Goal: Information Seeking & Learning: Find specific fact

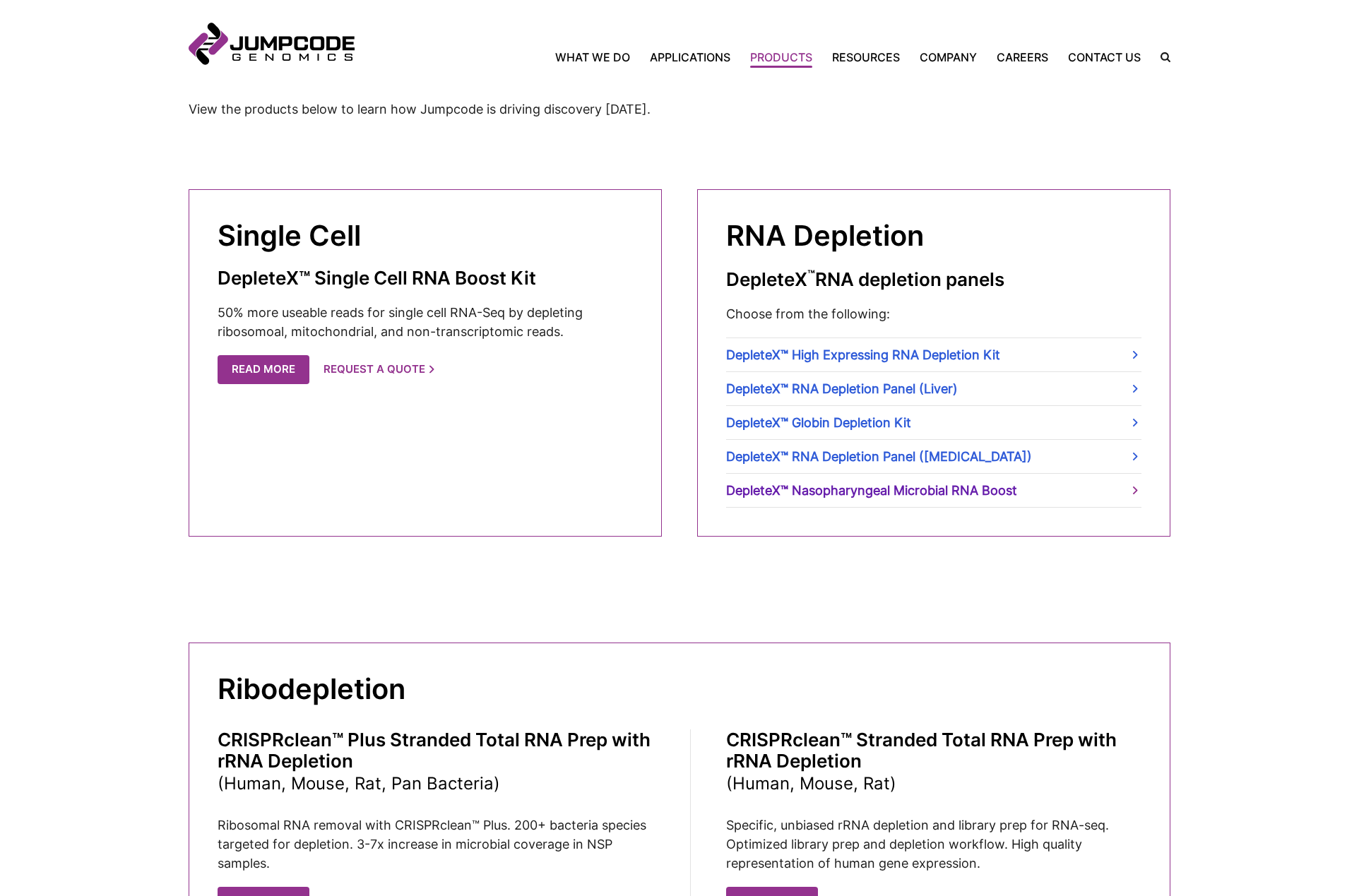
click at [996, 491] on link "DepleteX™ Nasopharyngeal Microbial RNA Boost" at bounding box center [933, 491] width 415 height 34
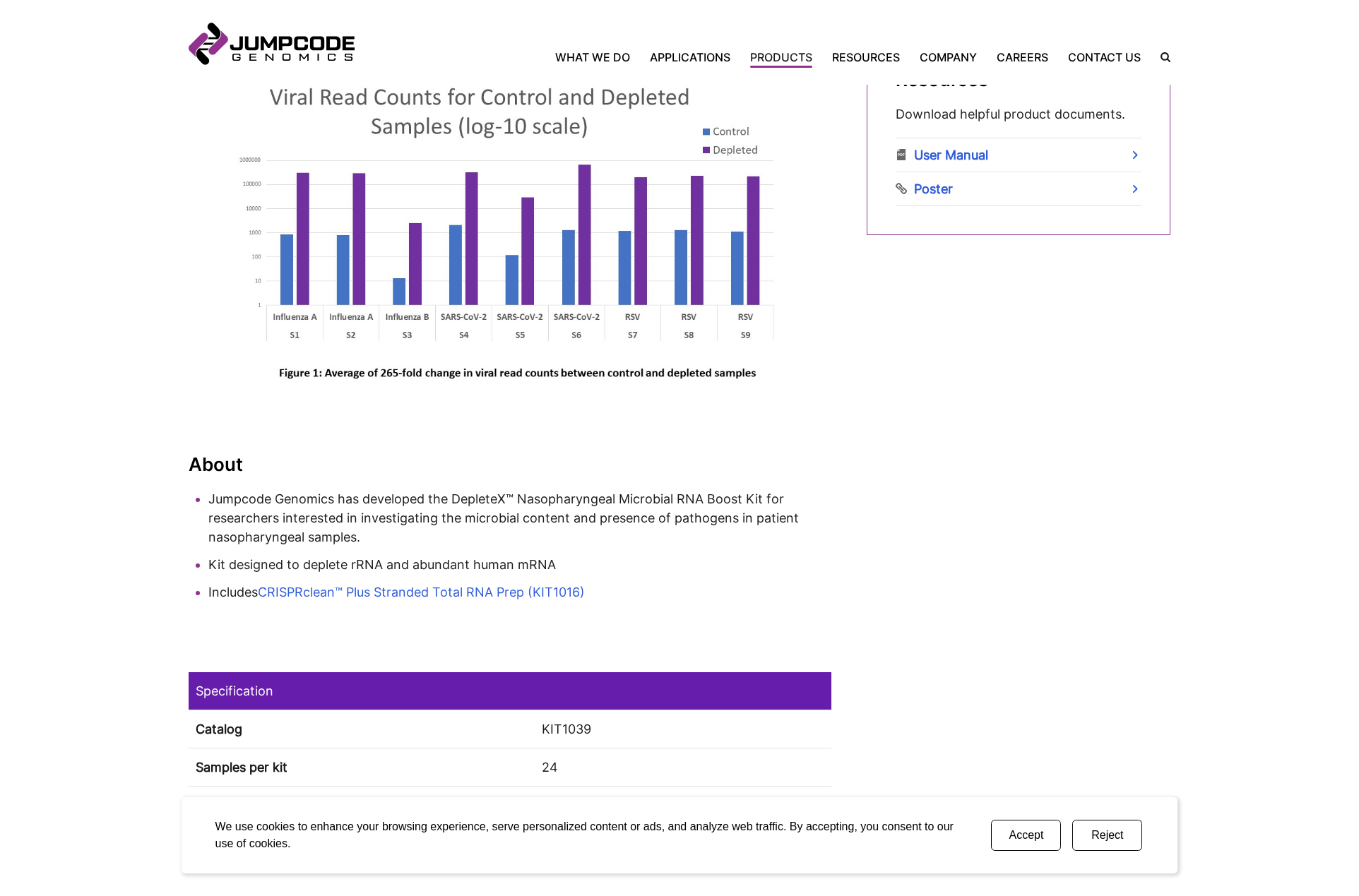
scroll to position [1130, 0]
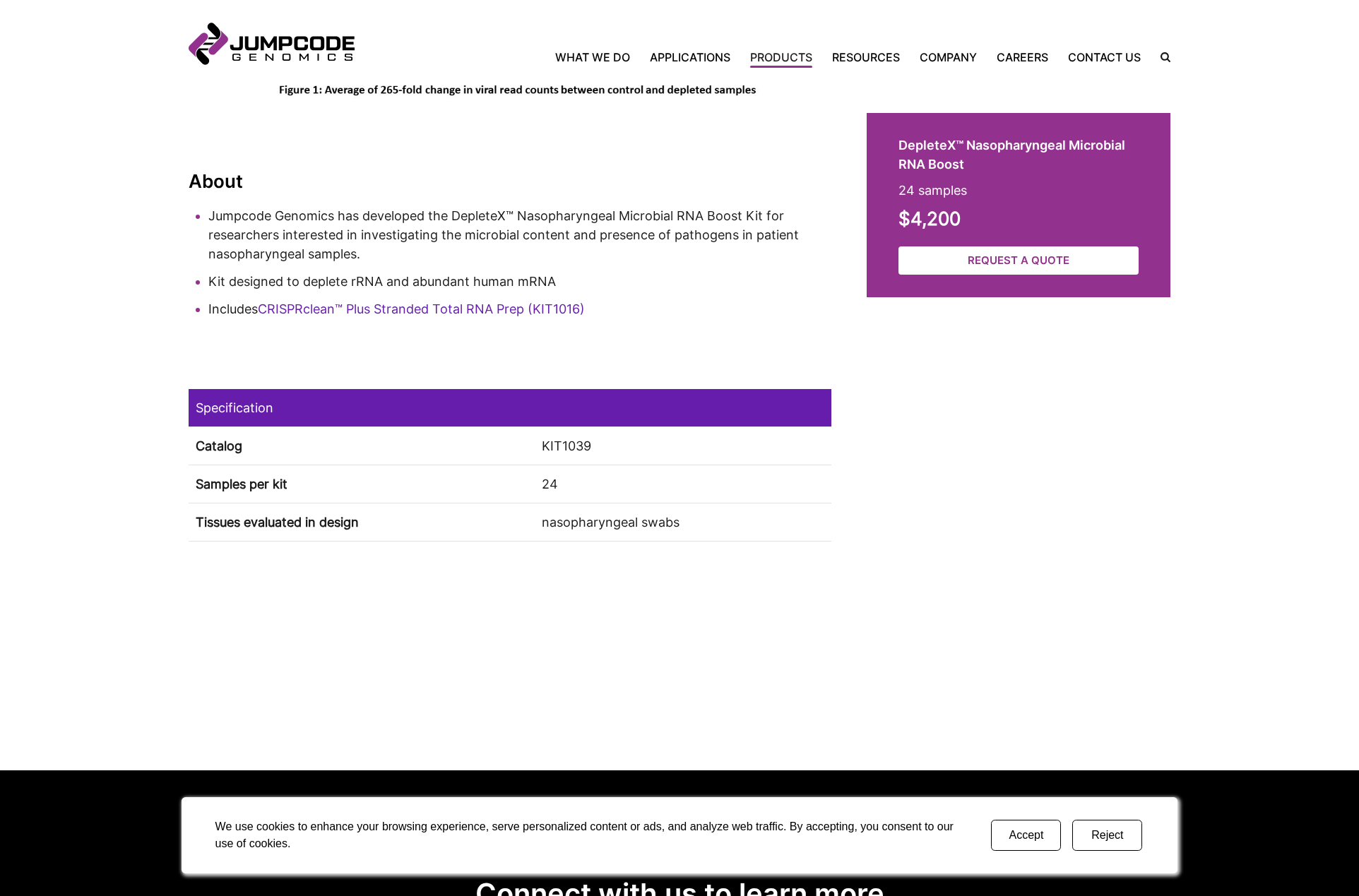
click at [578, 305] on link "CRISPRclean™ Plus Stranded Total RNA Prep (KIT1016)" at bounding box center [421, 309] width 327 height 14
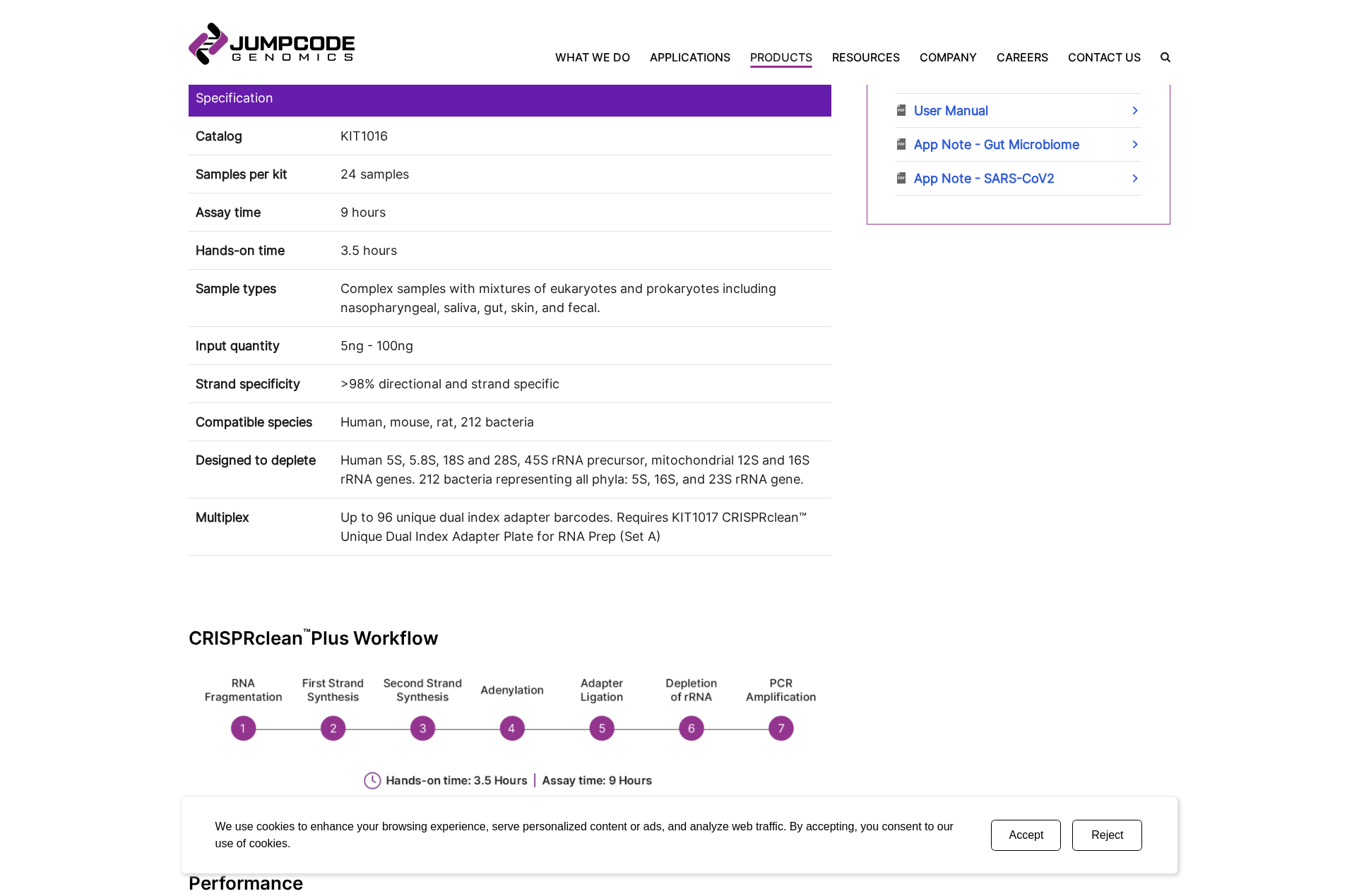
scroll to position [918, 0]
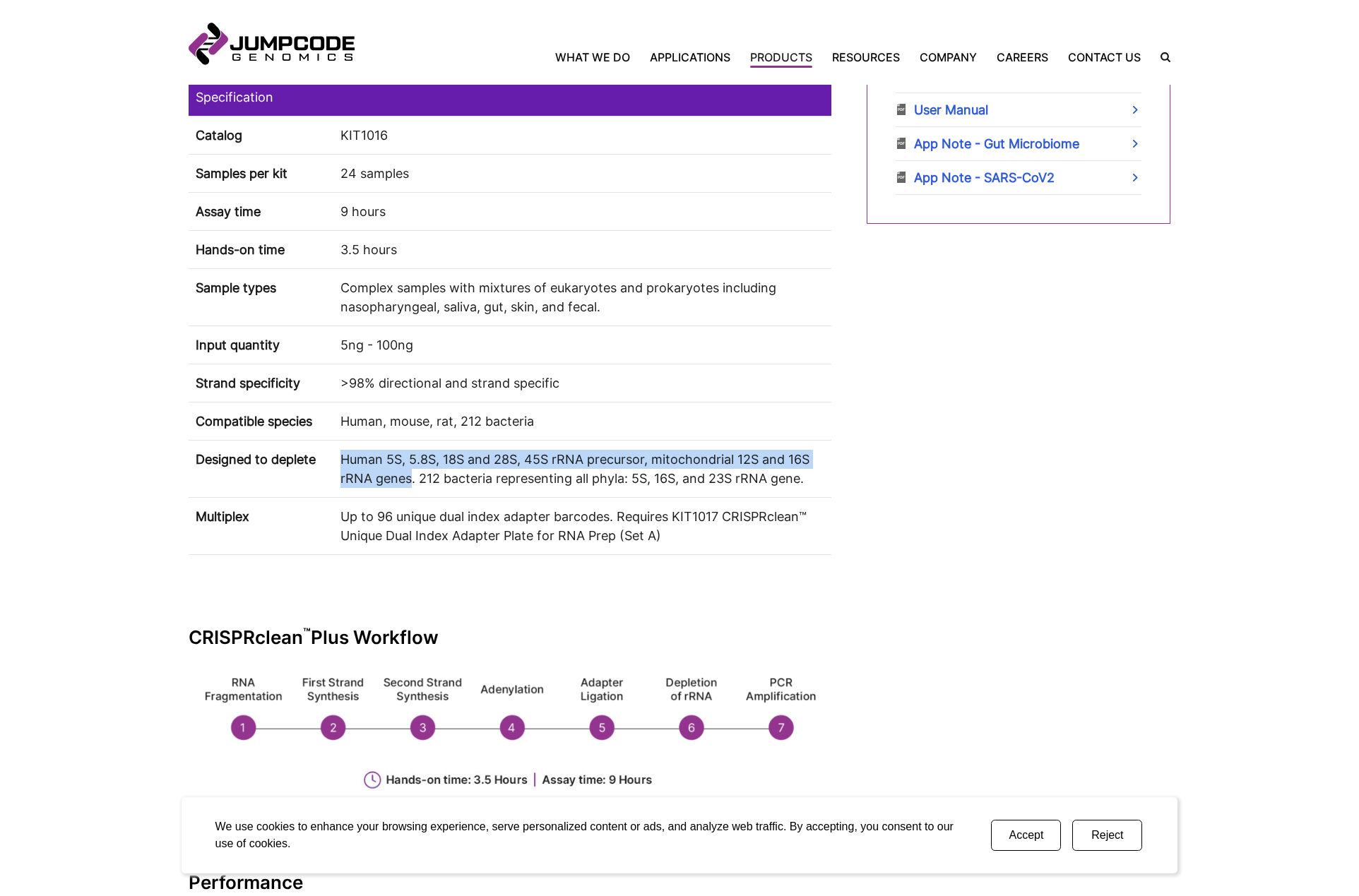
drag, startPoint x: 412, startPoint y: 479, endPoint x: 345, endPoint y: 455, distance: 71.2
click at [345, 455] on td "Human 5S, 5.8S, 18S and 28S, 45S rRNA precursor, mitochondrial 12S and 16S rRNA…" at bounding box center [583, 470] width 498 height 57
copy td "Human 5S, 5.8S, 18S and 28S, 45S rRNA precursor, mitochondrial 12S and 16S rRNA…"
